Goal: Register for event/course: Sign up to attend an event or enroll in a course

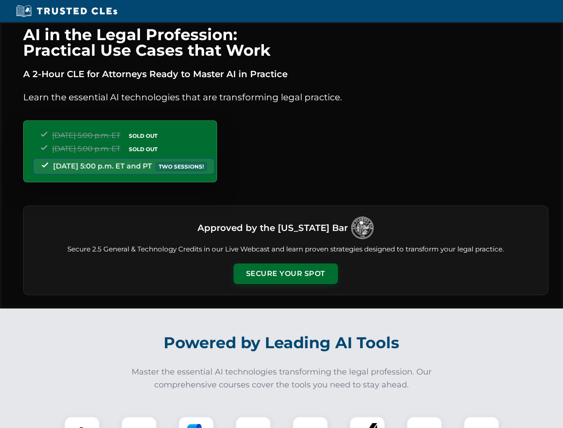
click at [285, 274] on button "Secure Your Spot" at bounding box center [285, 273] width 104 height 20
click at [82, 422] on img at bounding box center [82, 434] width 26 height 26
